Goal: Task Accomplishment & Management: Use online tool/utility

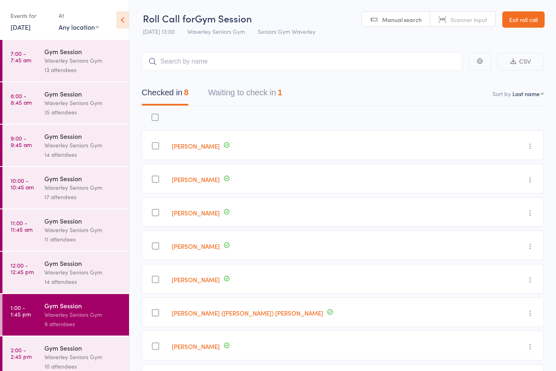
click at [28, 31] on link "[DATE]" at bounding box center [21, 26] width 20 height 9
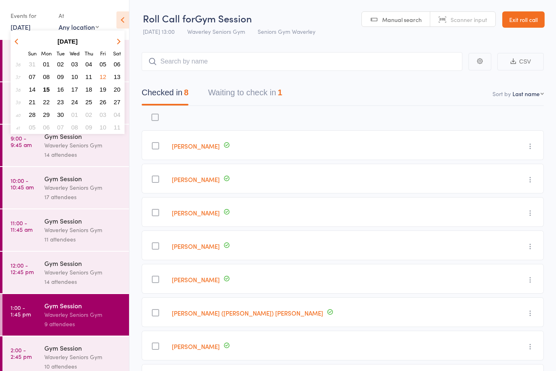
click at [48, 91] on span "15" at bounding box center [46, 89] width 7 height 7
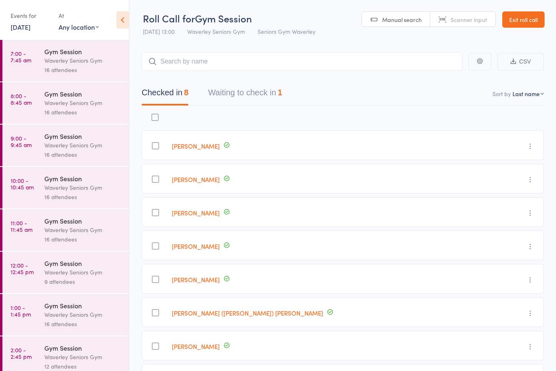
click at [53, 65] on div "Waverley Seniors Gym" at bounding box center [83, 60] width 78 height 9
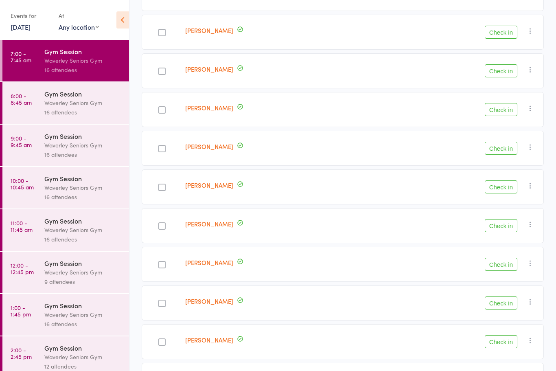
scroll to position [385, 0]
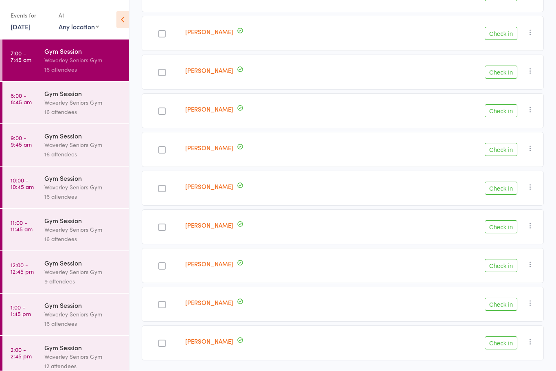
click at [514, 343] on button "Check in" at bounding box center [501, 343] width 33 height 13
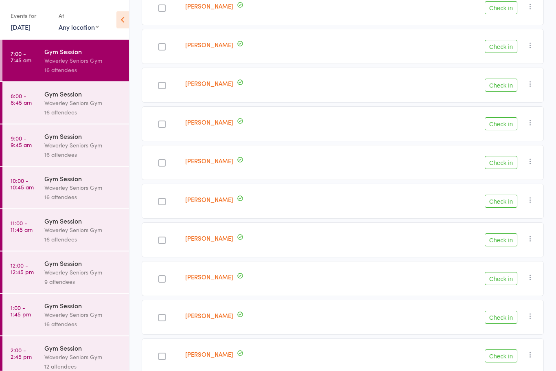
scroll to position [346, 0]
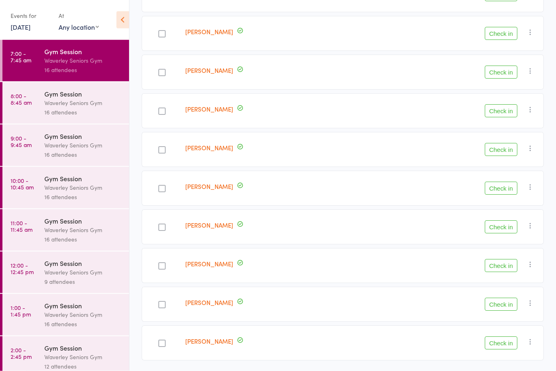
click at [512, 344] on button "Check in" at bounding box center [501, 343] width 33 height 13
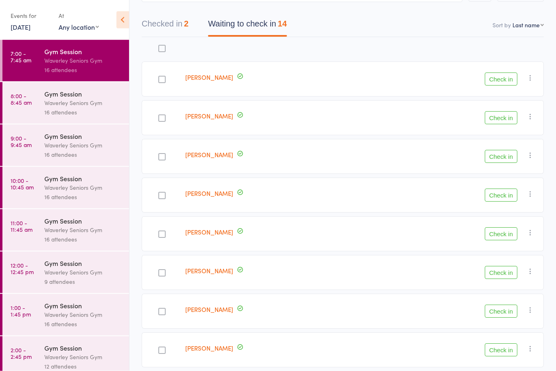
scroll to position [69, 0]
click at [505, 81] on button "Check in" at bounding box center [501, 78] width 33 height 13
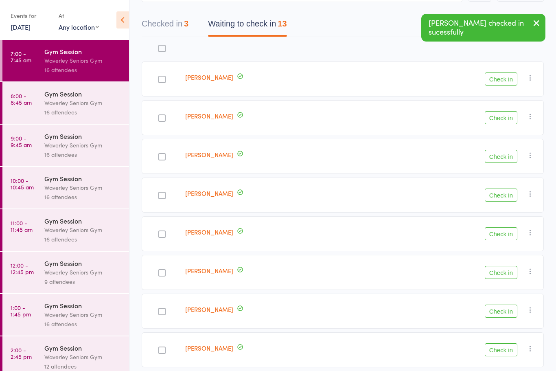
click at [498, 86] on button "Check in" at bounding box center [501, 78] width 33 height 13
click at [499, 81] on button "Check in" at bounding box center [501, 78] width 33 height 13
click at [497, 83] on button "Check in" at bounding box center [501, 78] width 33 height 13
click at [496, 84] on button "Check in" at bounding box center [501, 78] width 33 height 13
click at [501, 84] on button "Check in" at bounding box center [501, 78] width 33 height 13
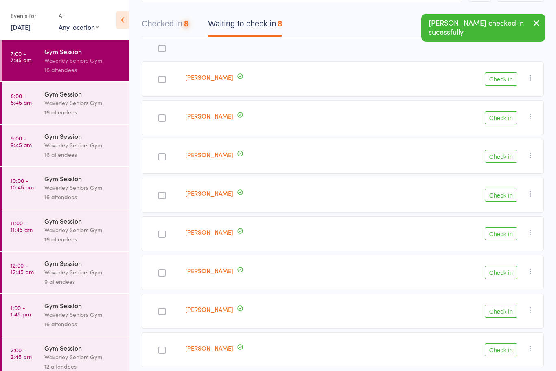
click at [501, 85] on button "Check in" at bounding box center [501, 78] width 33 height 13
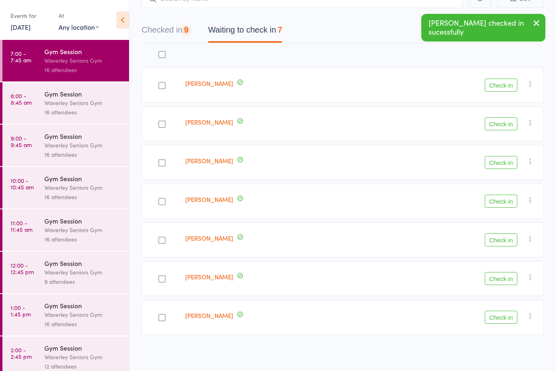
scroll to position [37, 0]
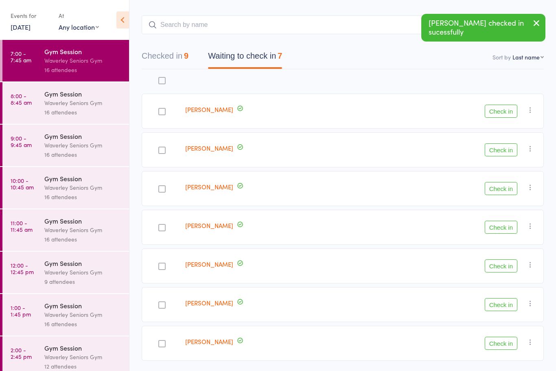
click at [501, 117] on button "Check in" at bounding box center [501, 111] width 33 height 13
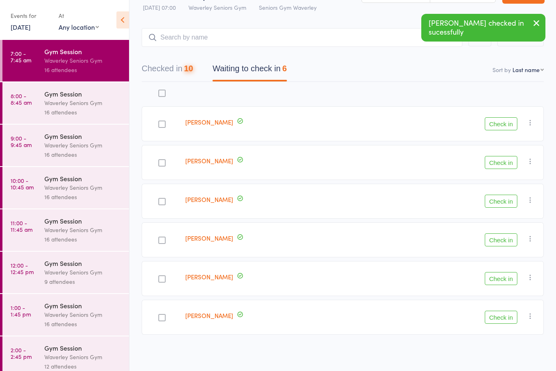
scroll to position [25, 0]
click at [496, 117] on button "Check in" at bounding box center [501, 123] width 33 height 13
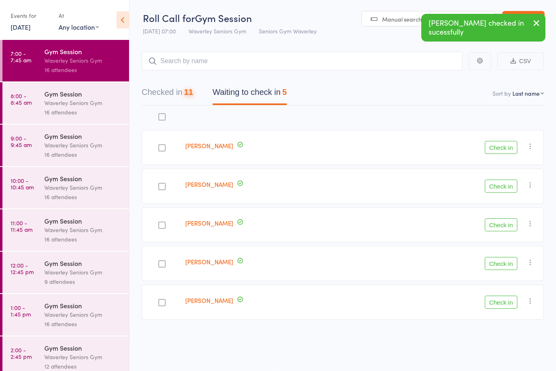
click at [501, 145] on button "Check in" at bounding box center [501, 147] width 33 height 13
click at [502, 144] on button "Check in" at bounding box center [501, 147] width 33 height 13
click at [504, 149] on button "Check in" at bounding box center [501, 147] width 33 height 13
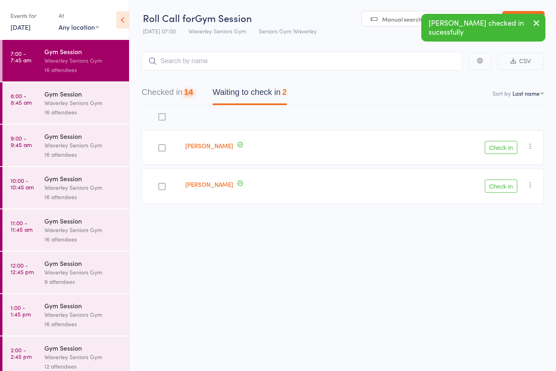
click at [506, 149] on button "Check in" at bounding box center [501, 147] width 33 height 13
click at [504, 144] on button "Check in" at bounding box center [501, 147] width 33 height 13
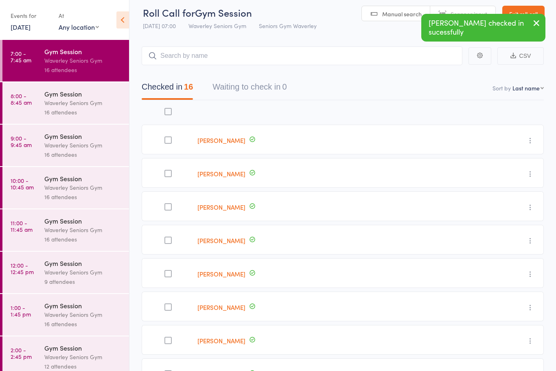
click at [93, 101] on div "Waverley Seniors Gym" at bounding box center [83, 102] width 78 height 9
